Goal: Find specific page/section: Find specific page/section

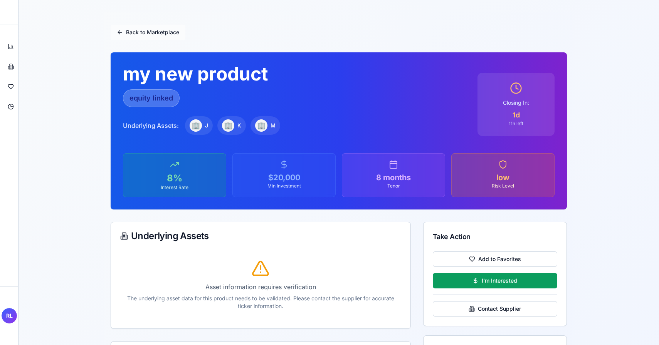
click at [132, 35] on button "Back to Marketplace" at bounding box center [148, 32] width 75 height 15
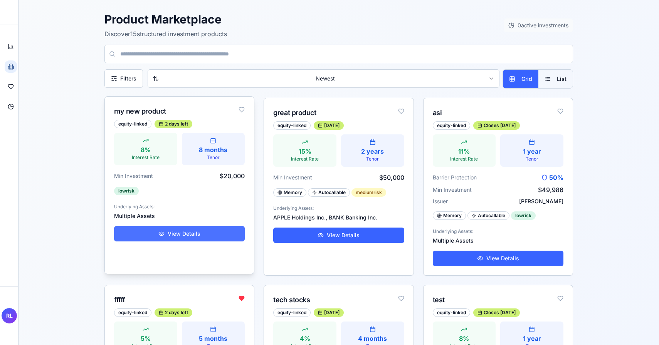
click at [179, 232] on button "View Details" at bounding box center [179, 233] width 131 height 15
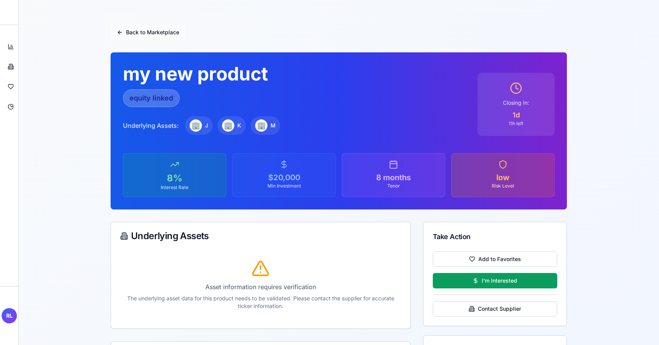
click at [123, 30] on button "Back to Marketplace" at bounding box center [148, 32] width 75 height 15
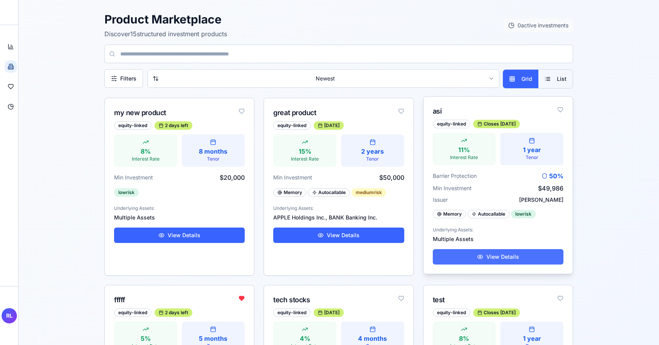
click at [451, 258] on button "View Details" at bounding box center [498, 256] width 131 height 15
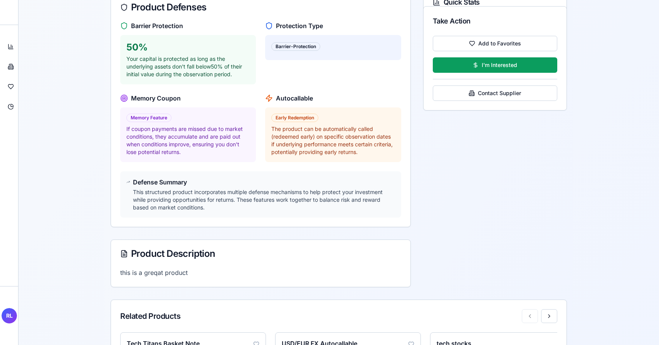
scroll to position [369, 0]
